Goal: Obtain resource: Download file/media

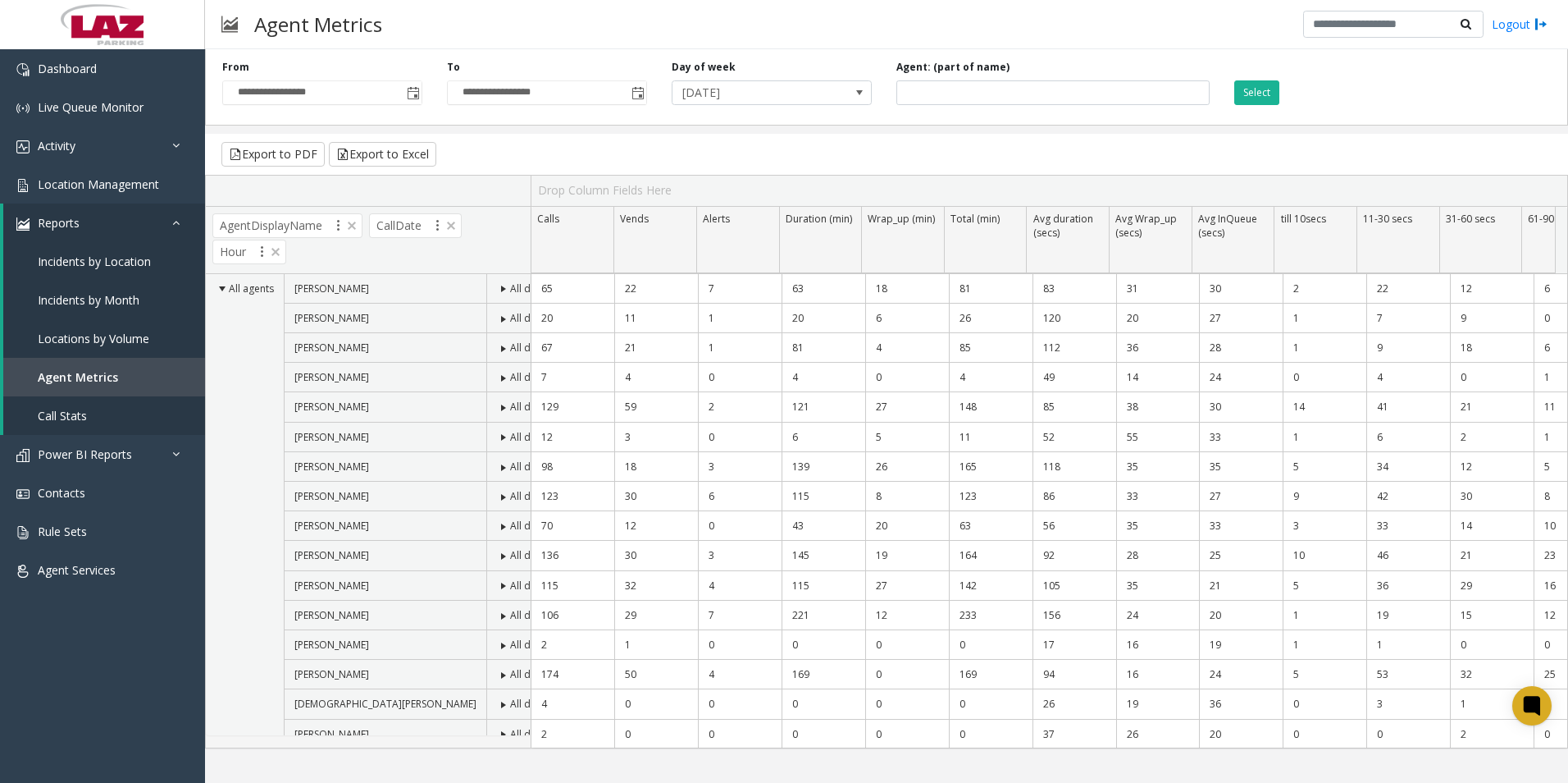
scroll to position [72, 0]
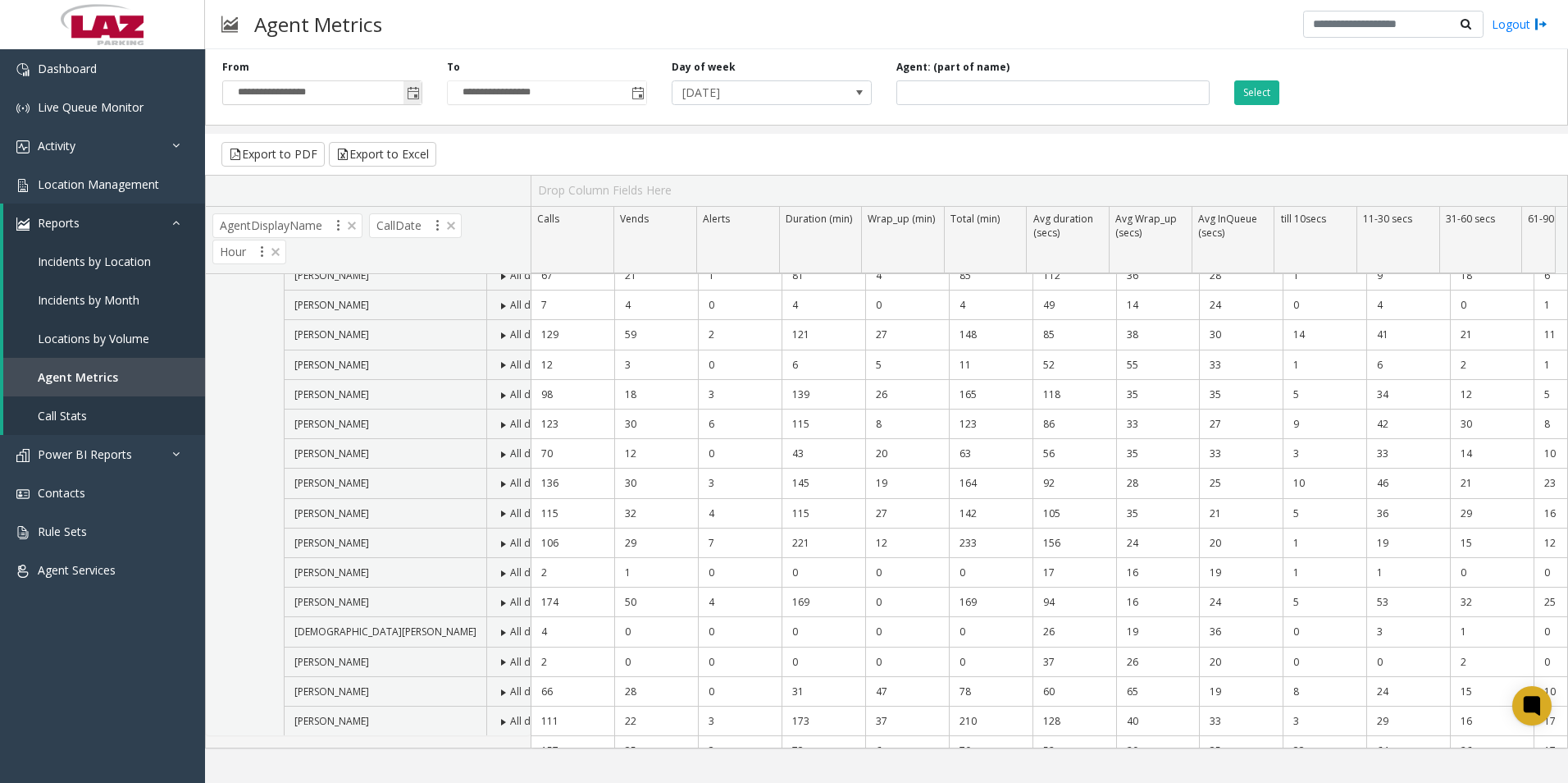
click at [412, 88] on span "Toggle popup" at bounding box center [414, 93] width 13 height 13
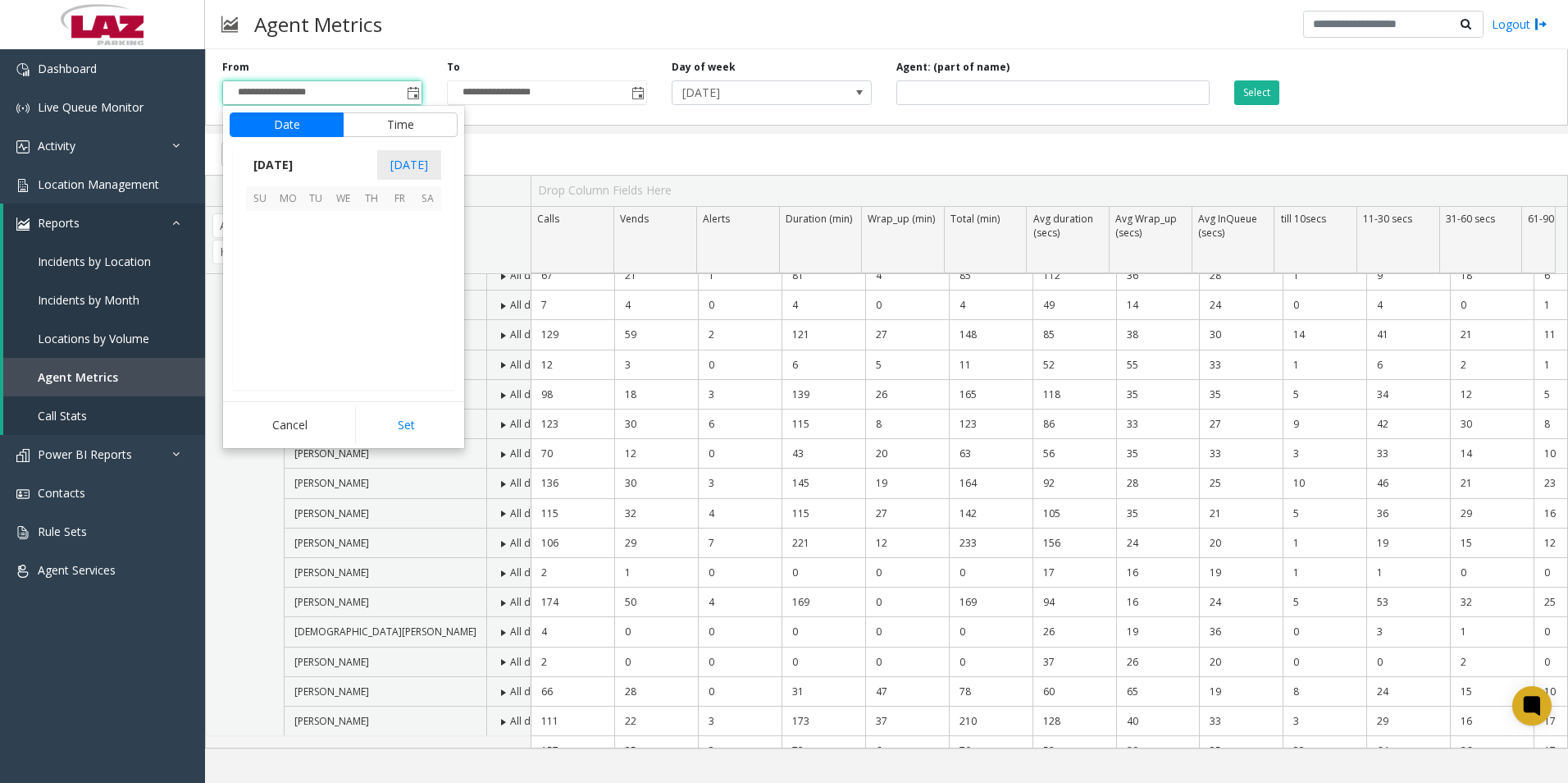
scroll to position [294401, 0]
click at [376, 223] on span "4" at bounding box center [371, 224] width 28 height 28
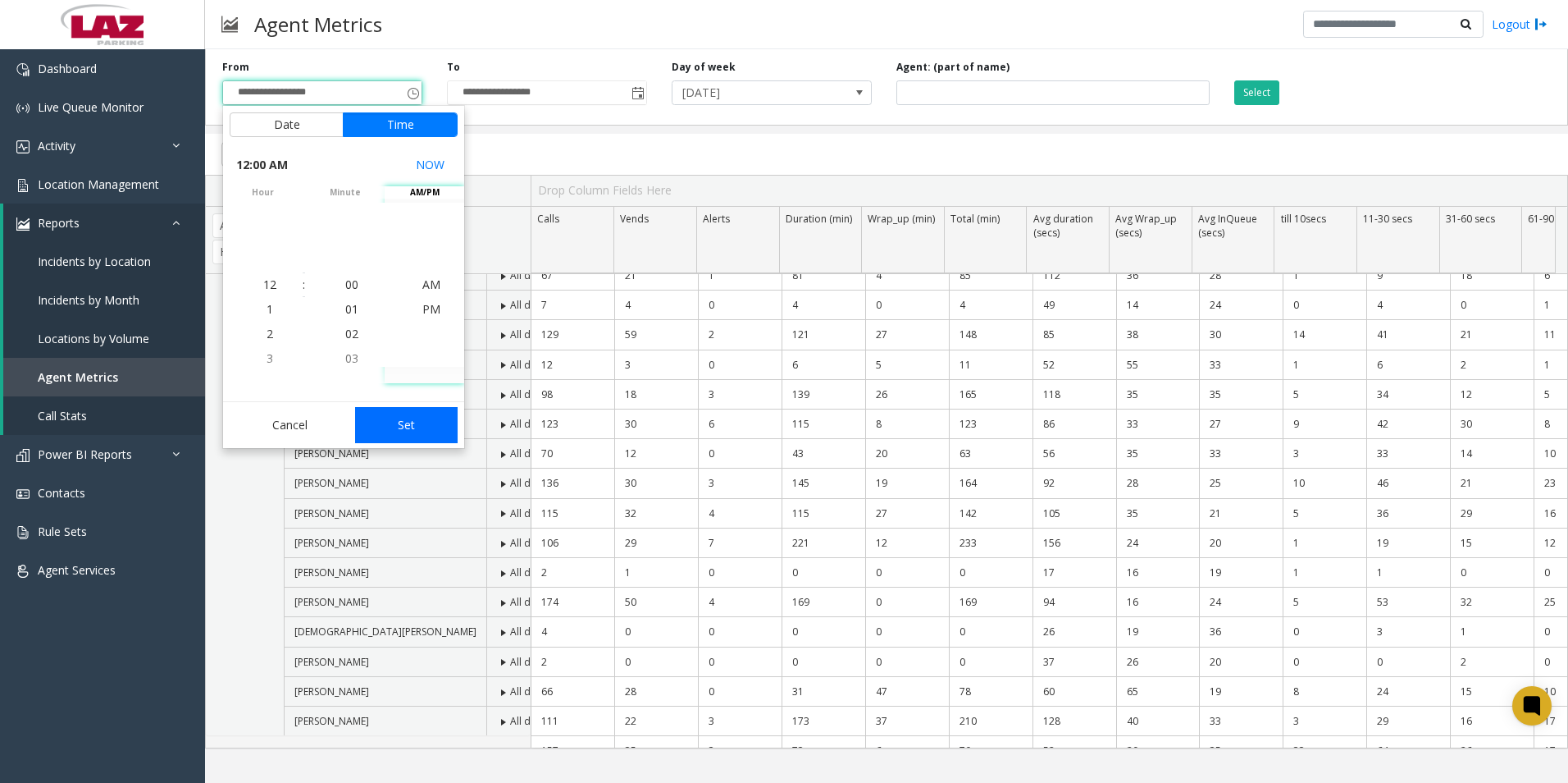
click at [415, 432] on button "Set" at bounding box center [406, 425] width 103 height 37
type input "**********"
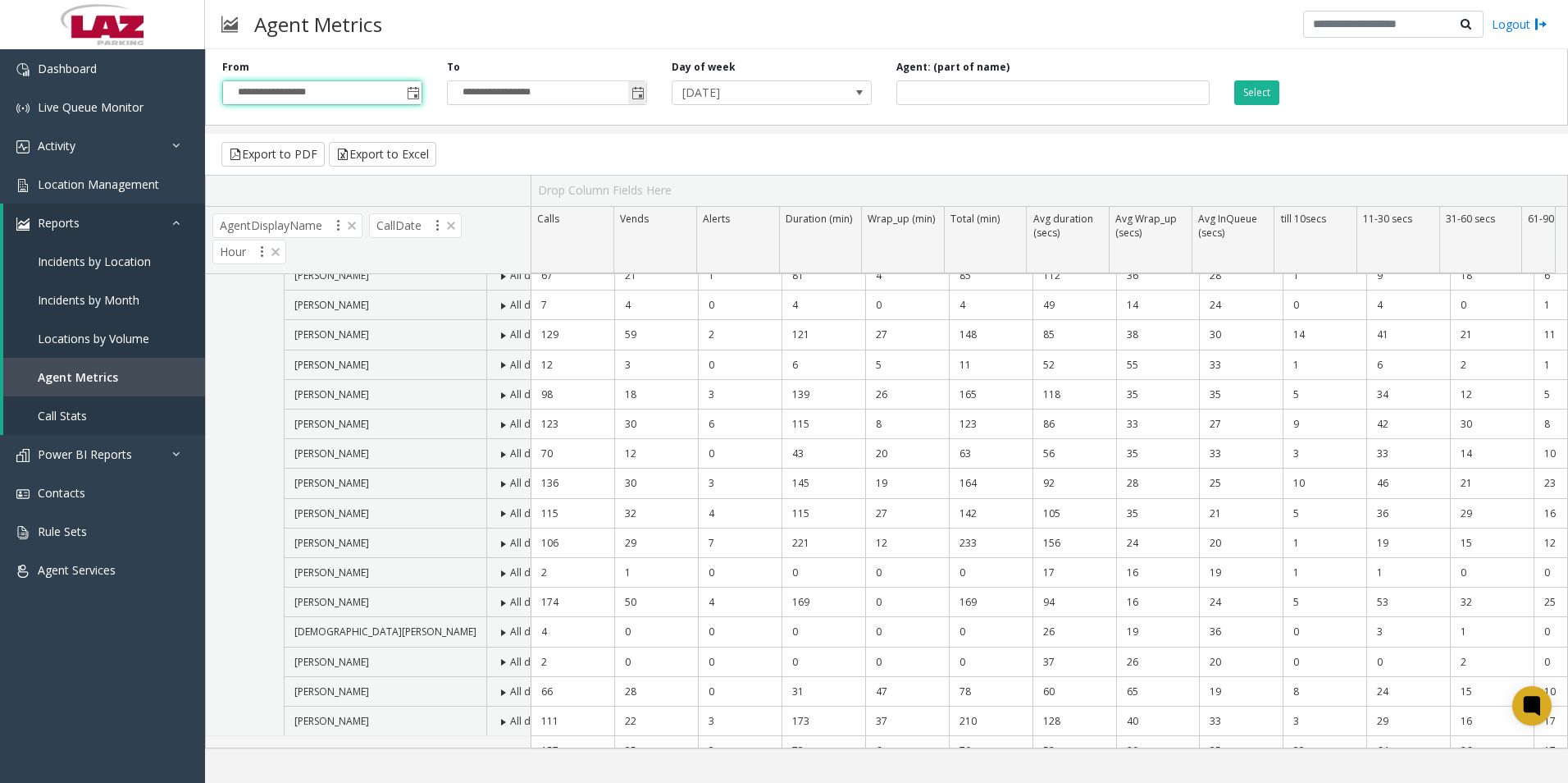
click at [638, 83] on span "Toggle popup" at bounding box center [637, 92] width 18 height 26
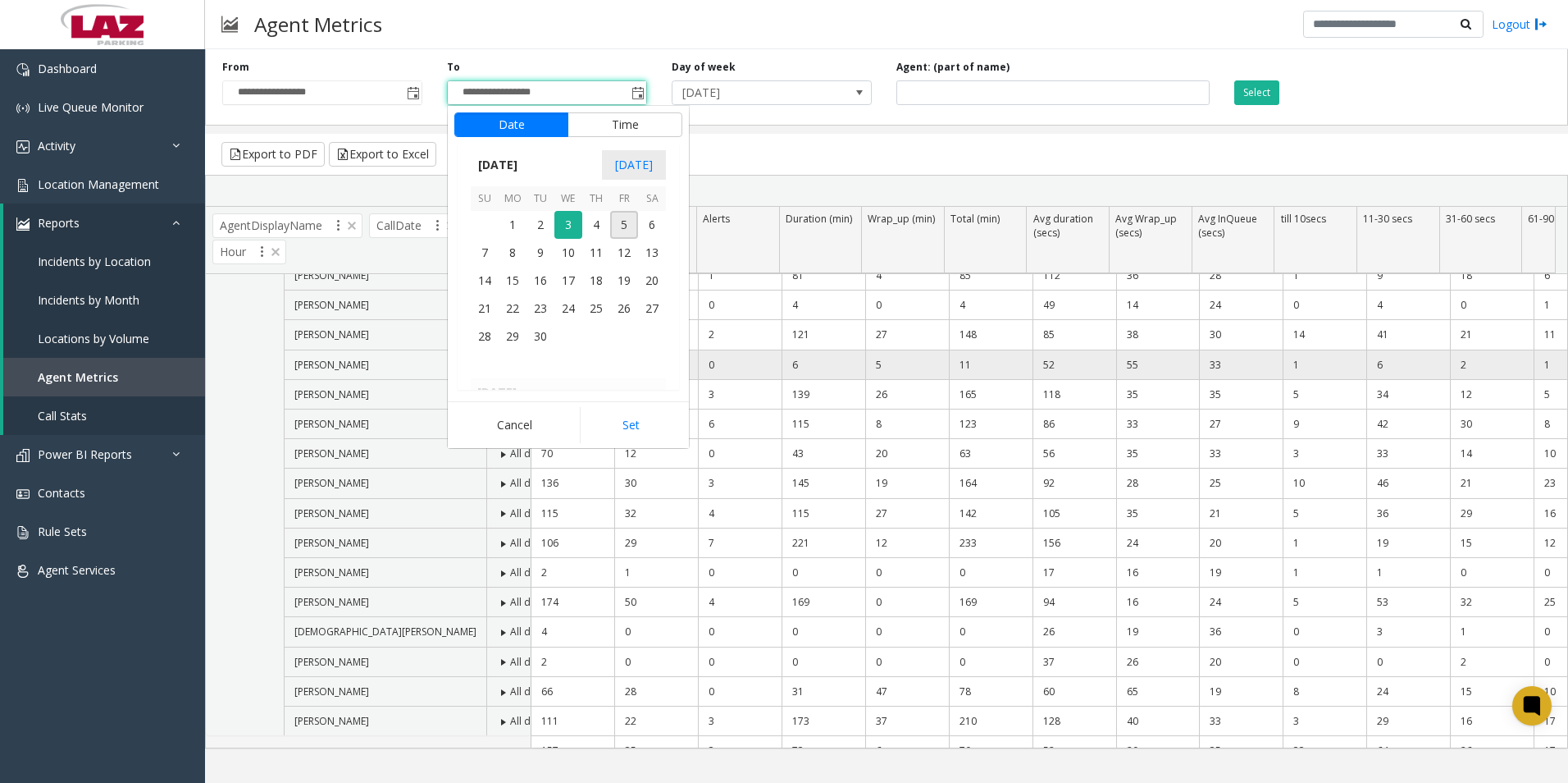
scroll to position [25, 0]
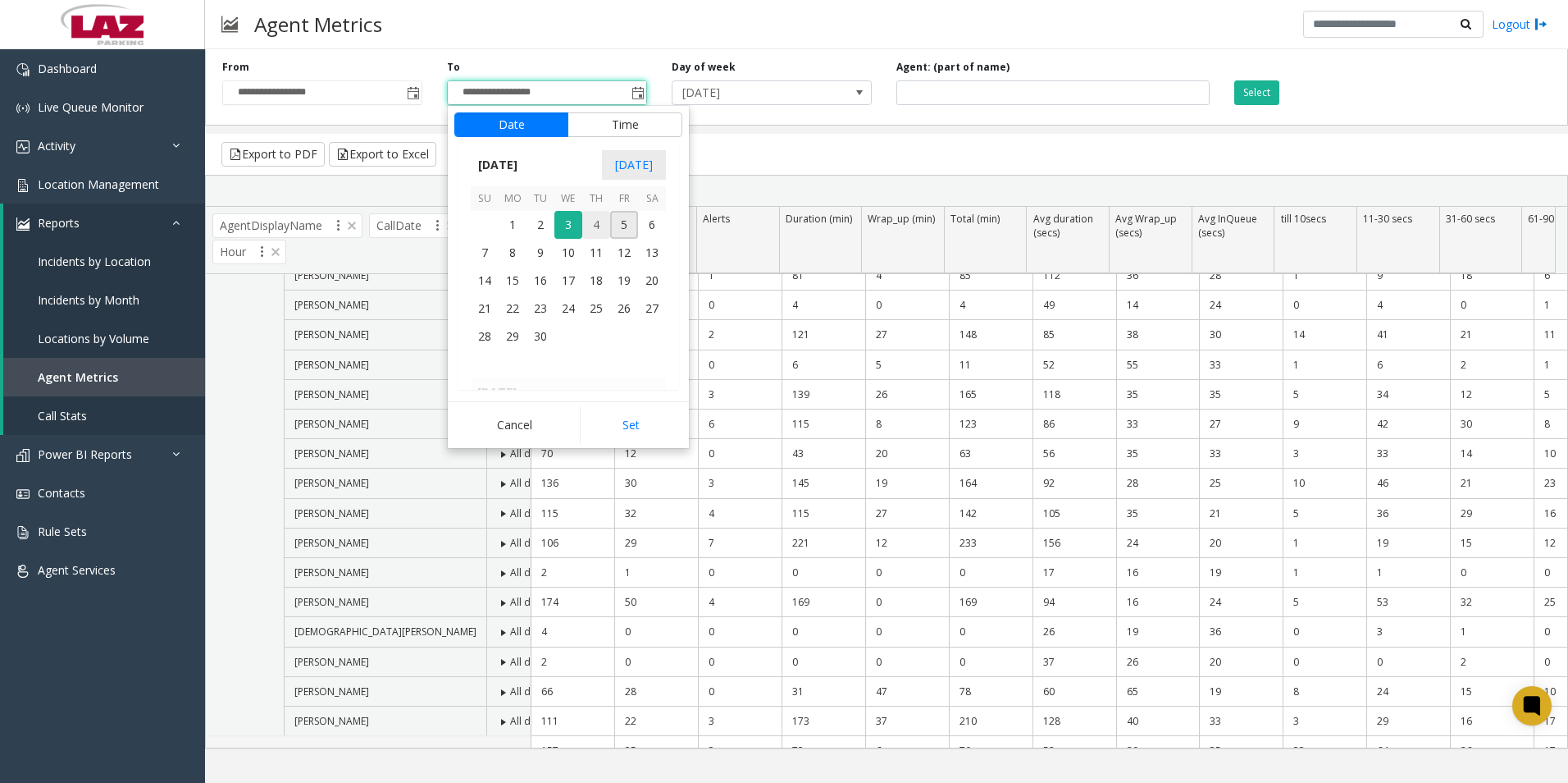
click at [589, 231] on span "4" at bounding box center [595, 224] width 28 height 28
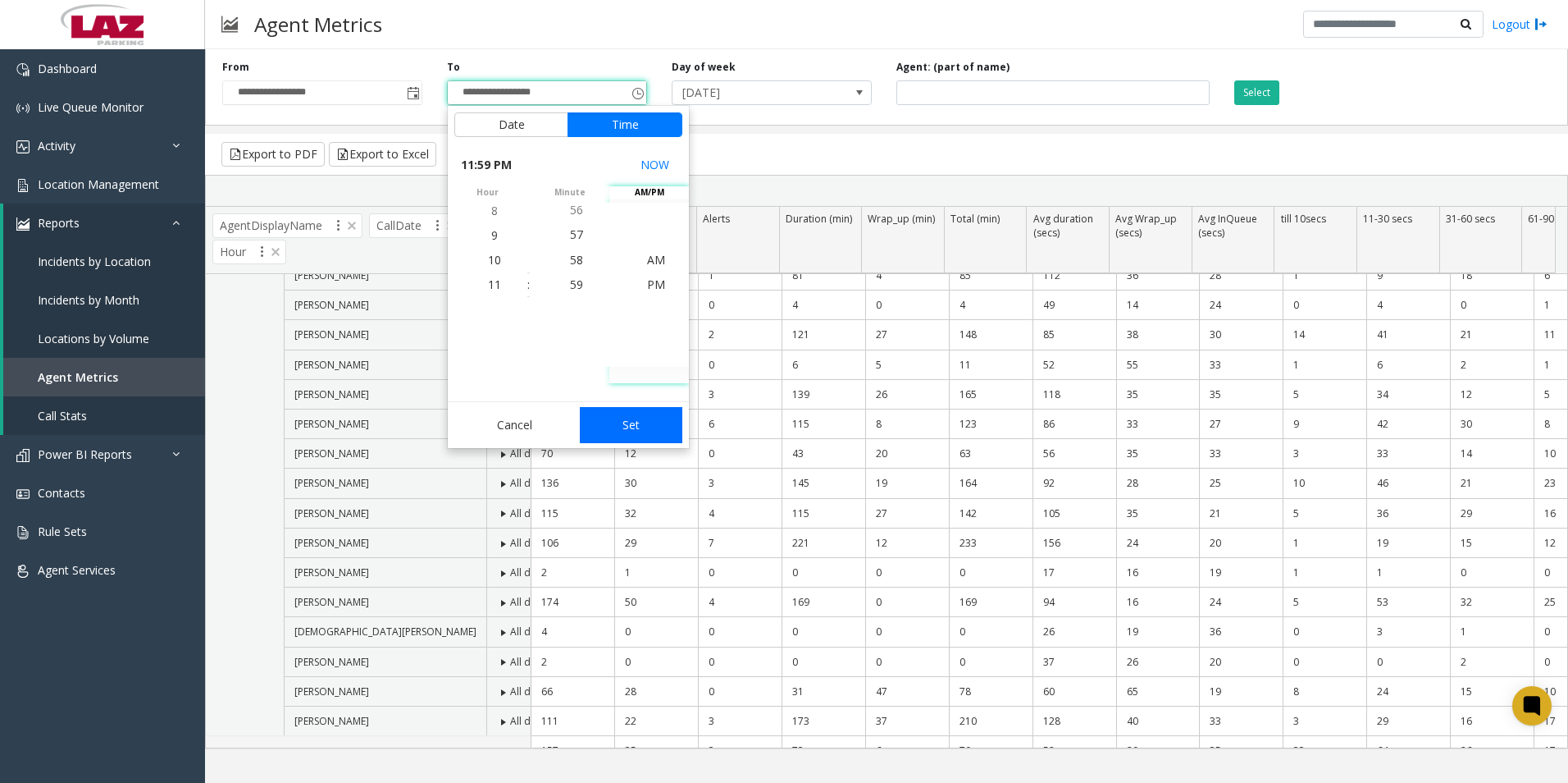
click at [646, 425] on button "Set" at bounding box center [631, 425] width 103 height 37
type input "**********"
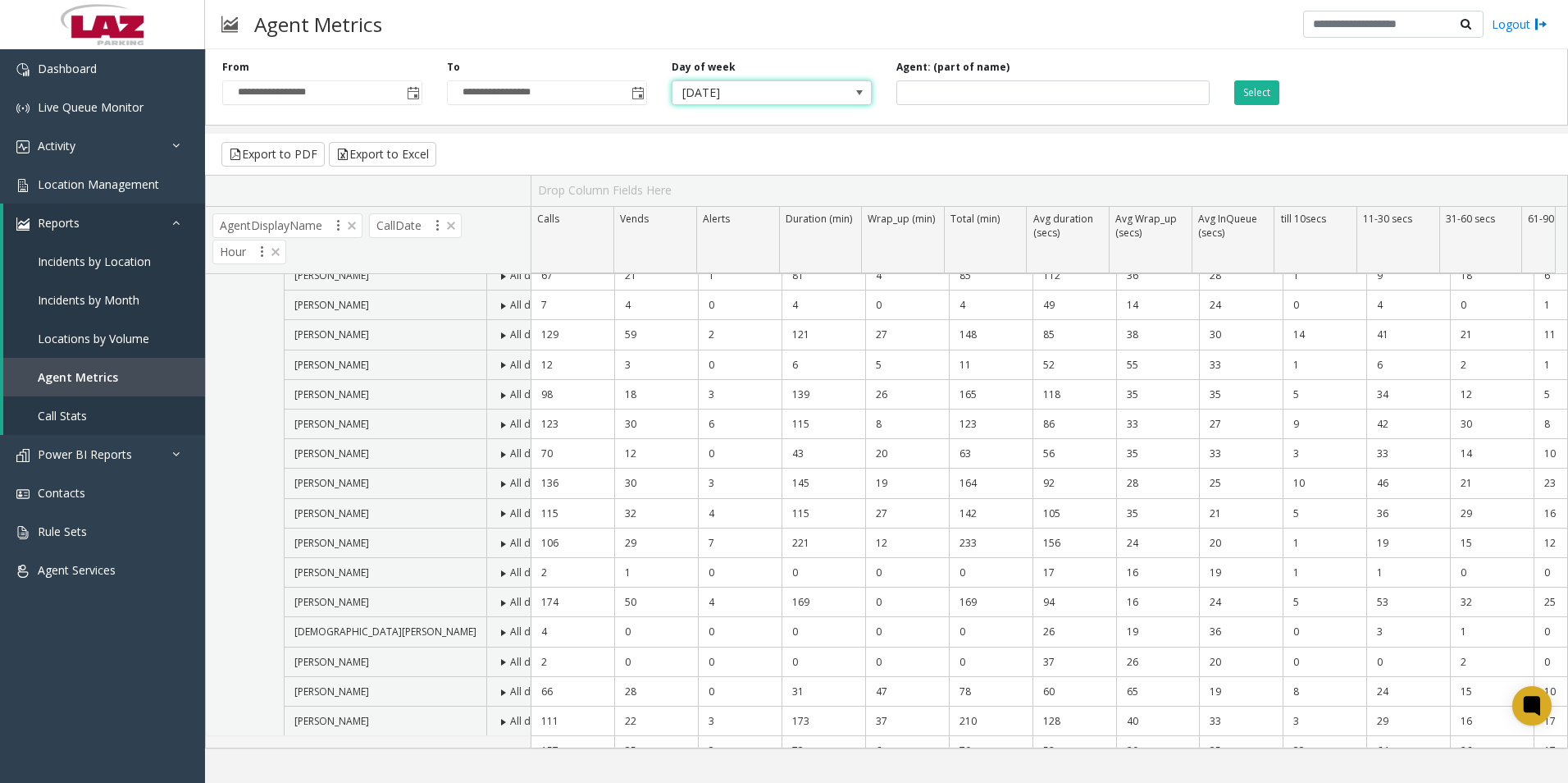
click at [853, 82] on span at bounding box center [860, 92] width 23 height 23
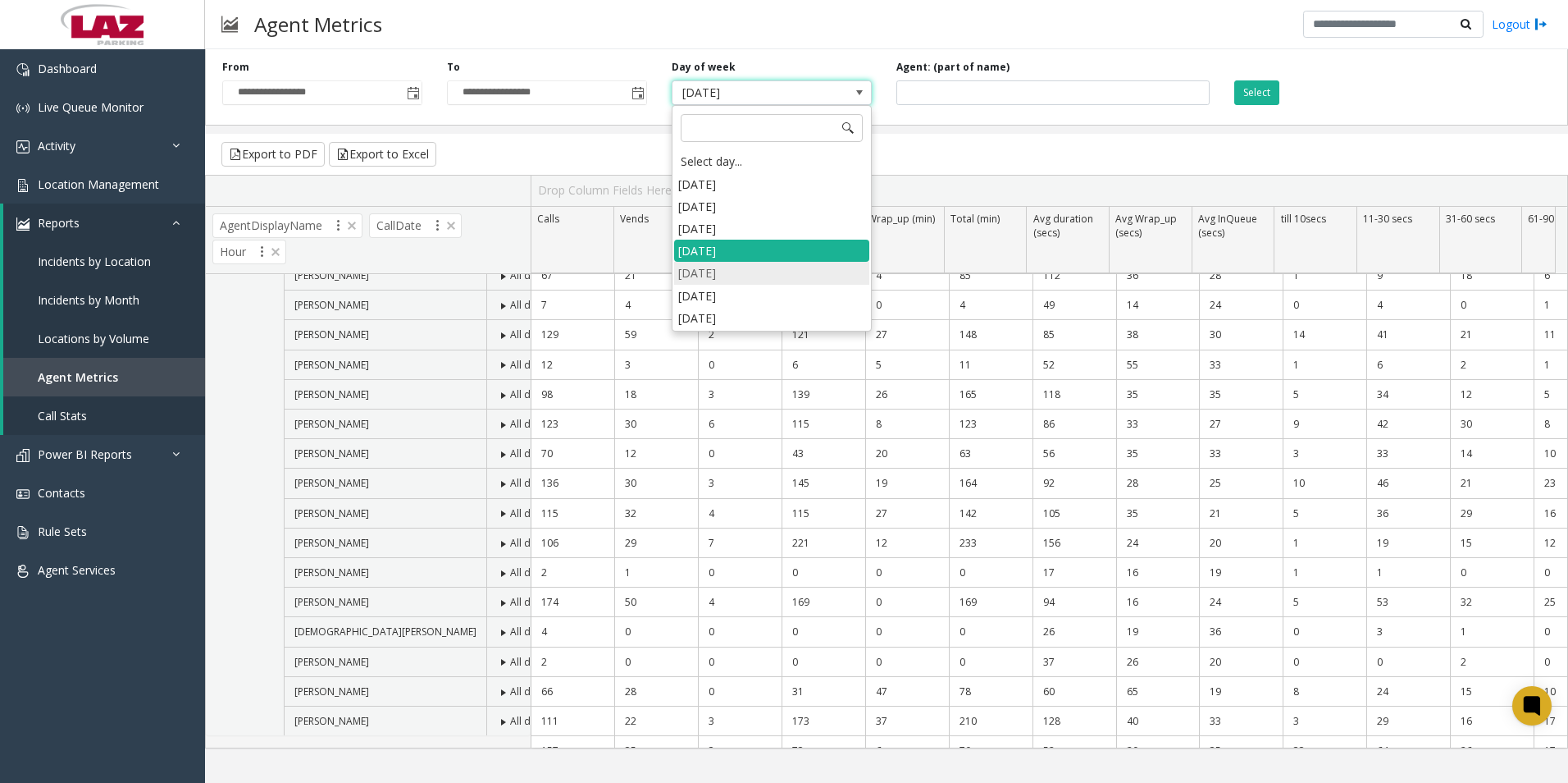
click at [786, 276] on li "[DATE]" at bounding box center [771, 272] width 195 height 22
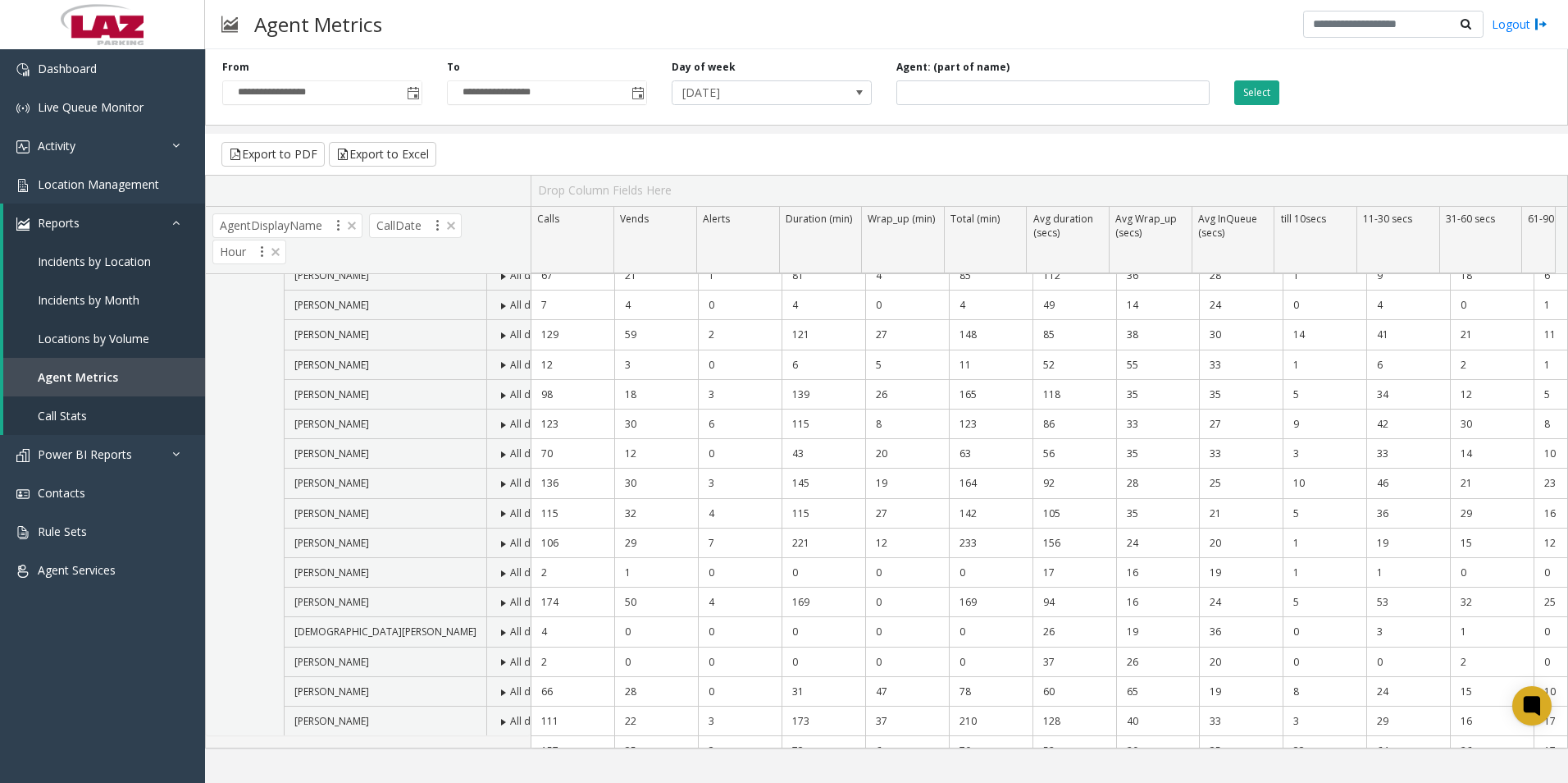
click at [1256, 88] on button "Select" at bounding box center [1256, 93] width 45 height 25
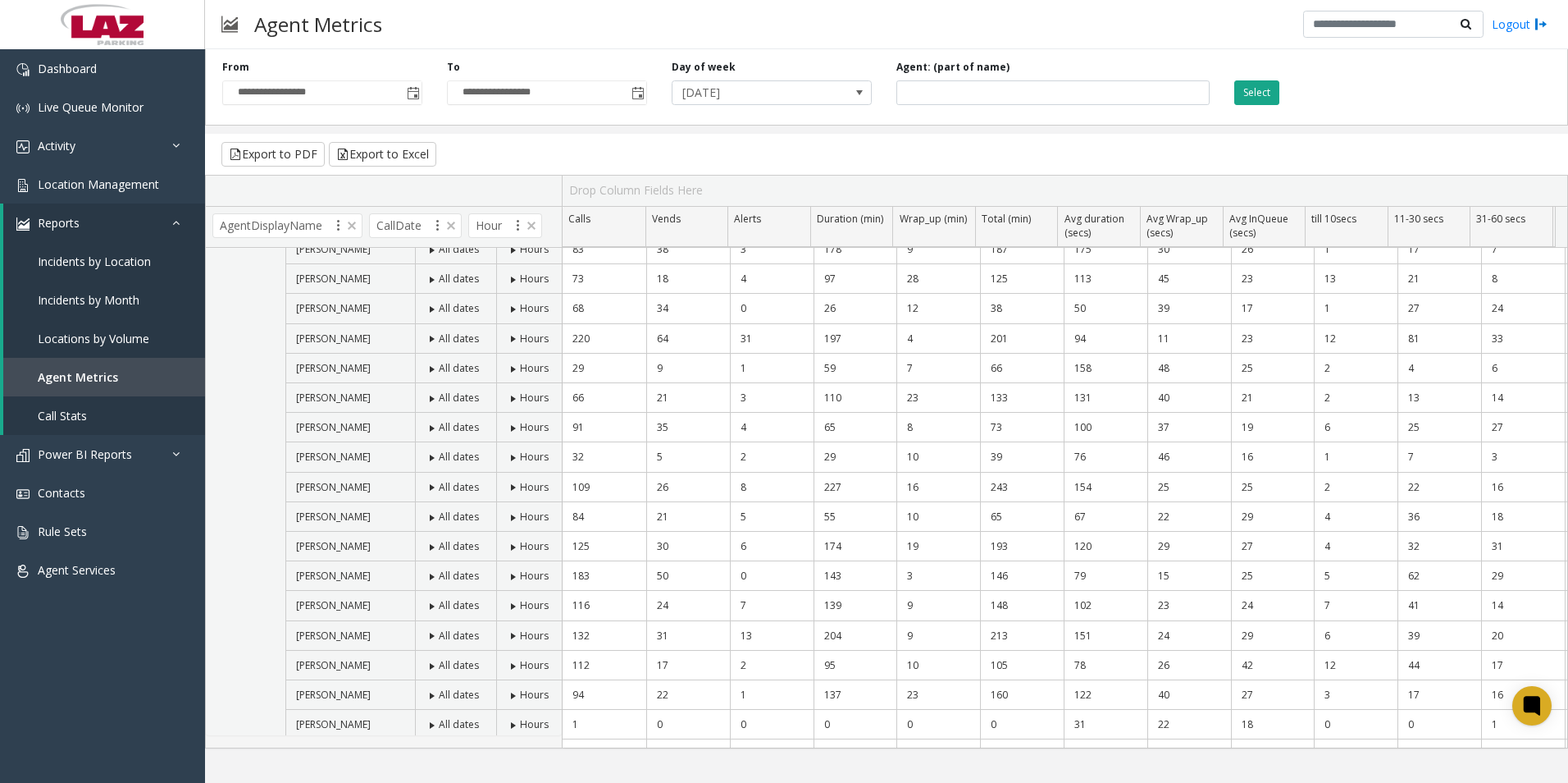
click at [1259, 91] on button "Select" at bounding box center [1256, 93] width 45 height 25
click at [346, 153] on button "Export to Excel" at bounding box center [383, 155] width 108 height 25
click at [1487, 62] on div "**********" at bounding box center [886, 84] width 1363 height 83
